Goal: Find specific page/section: Find specific page/section

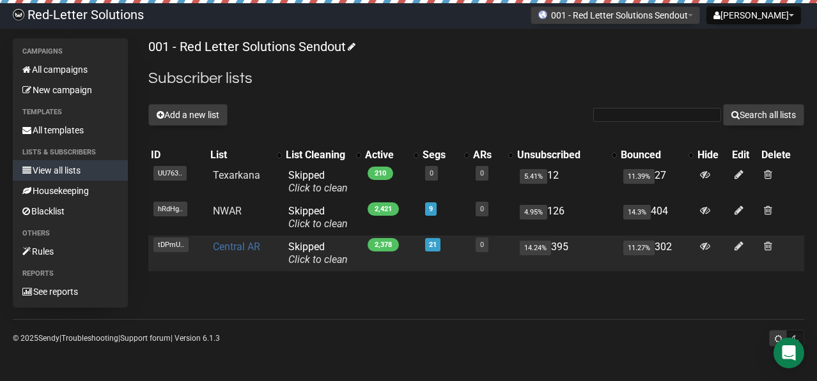
click at [245, 251] on link "Central AR" at bounding box center [236, 247] width 47 height 12
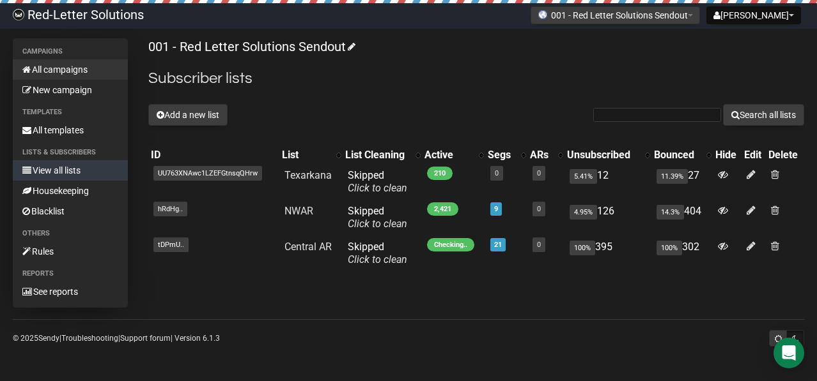
click at [81, 68] on link "All campaigns" at bounding box center [70, 69] width 115 height 20
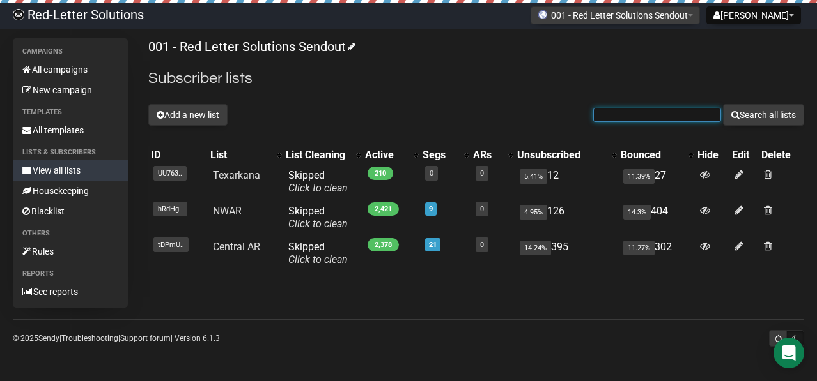
click at [641, 111] on input "text" at bounding box center [657, 115] width 128 height 14
paste input "Introducing a charming open-concept home featuring three bedrooms and two bathr…"
type input "Introducing a charming open-concept home featuring three bedrooms and two bathr…"
click at [723, 104] on button "Search all lists" at bounding box center [763, 115] width 81 height 22
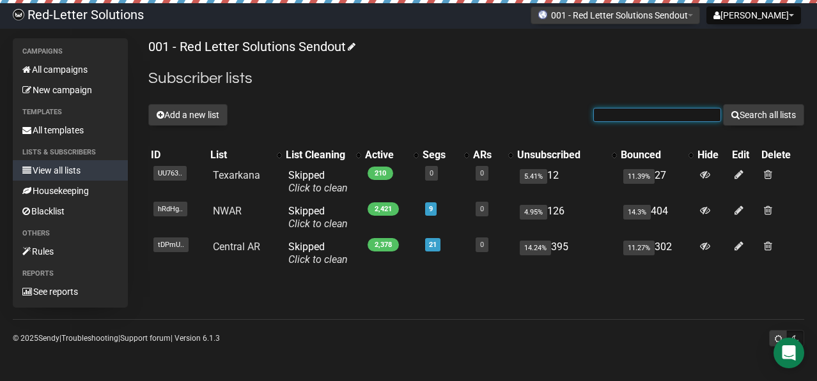
click at [639, 109] on input "text" at bounding box center [657, 115] width 128 height 14
paste input "realtorcolton@outlook.com"
type input "realtorcolton@outlook.com"
click at [723, 104] on button "Search all lists" at bounding box center [763, 115] width 81 height 22
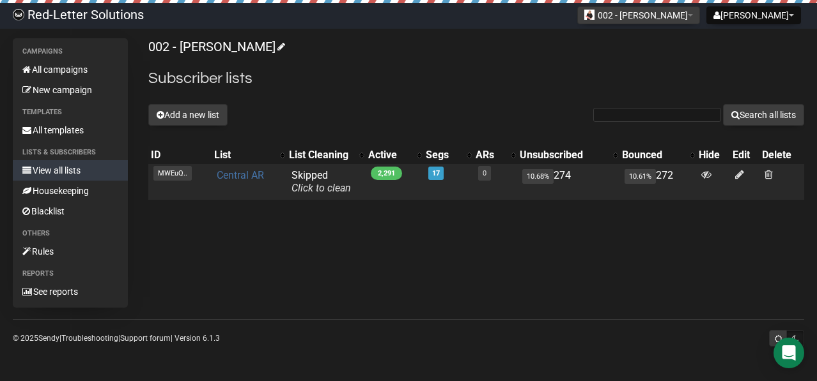
click at [250, 176] on link "Central AR" at bounding box center [240, 175] width 47 height 12
click at [242, 174] on link "Central AR" at bounding box center [240, 175] width 47 height 12
